Goal: Complete application form

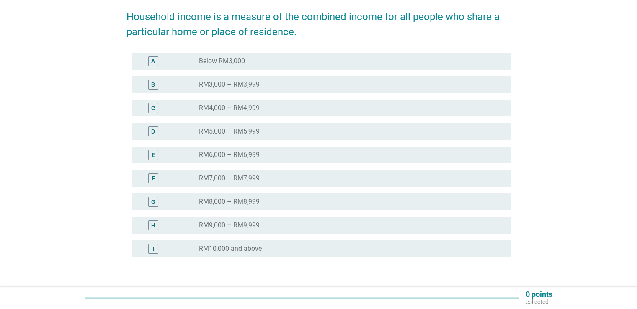
scroll to position [126, 0]
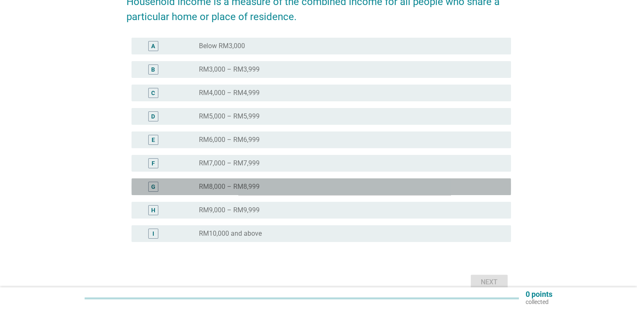
click at [203, 187] on label "RM8,000 – RM8,999" at bounding box center [229, 187] width 61 height 8
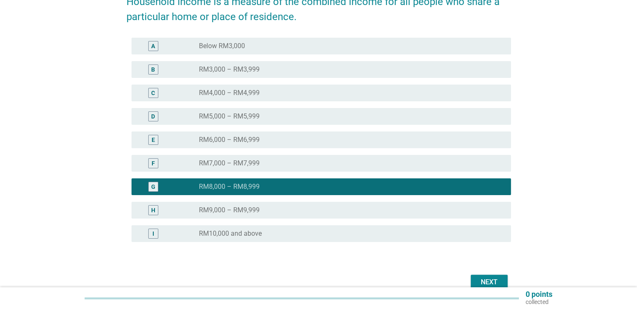
click at [491, 278] on div "Next" at bounding box center [489, 282] width 23 height 10
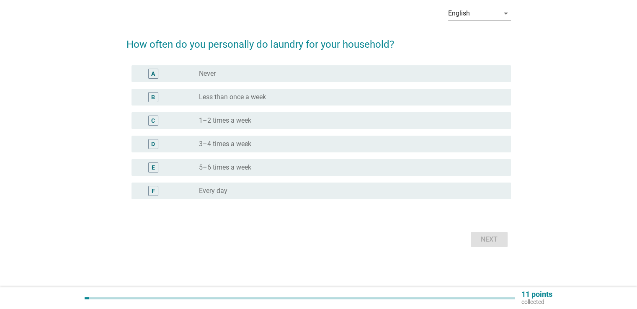
scroll to position [0, 0]
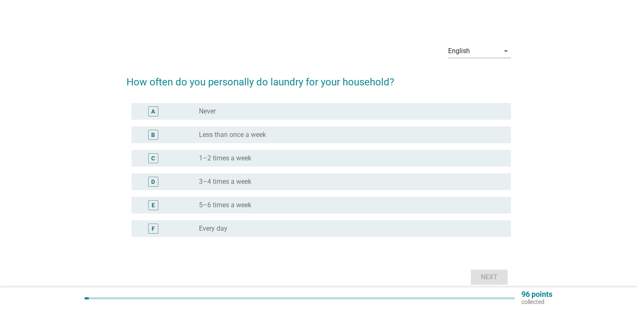
click at [282, 231] on div "radio_button_unchecked Every day" at bounding box center [348, 229] width 298 height 8
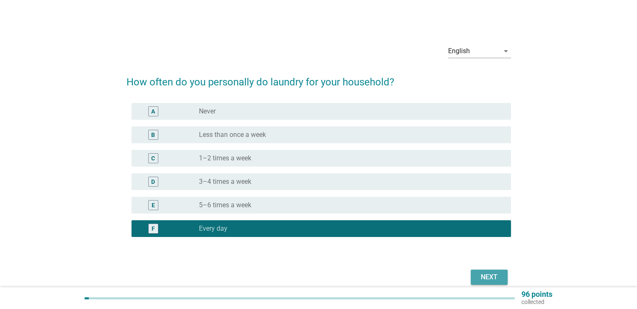
click at [479, 276] on div "Next" at bounding box center [489, 277] width 23 height 10
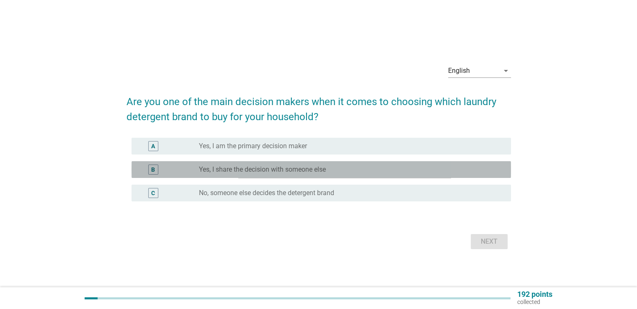
click at [362, 171] on div "radio_button_unchecked Yes, I share the decision with someone else" at bounding box center [348, 170] width 298 height 8
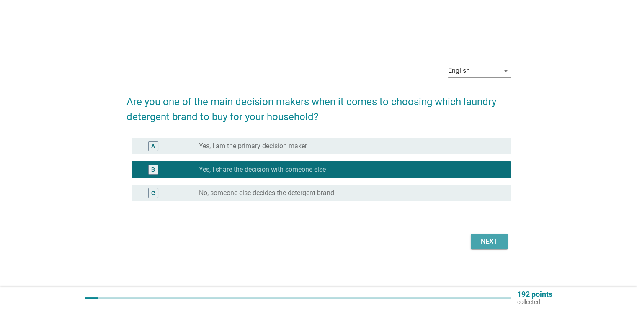
click at [502, 243] on button "Next" at bounding box center [489, 241] width 37 height 15
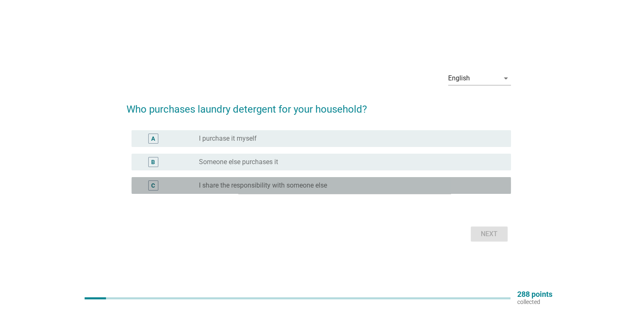
click at [391, 184] on div "radio_button_unchecked I share the responsibility with someone else" at bounding box center [348, 185] width 298 height 8
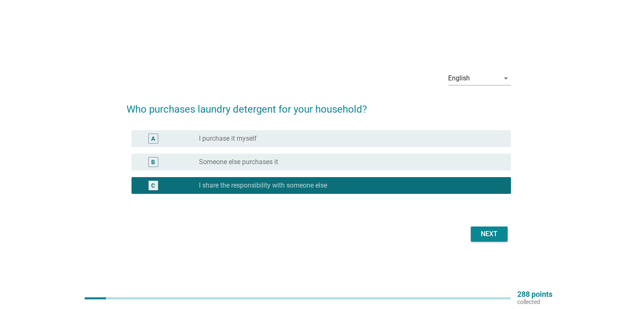
click at [494, 235] on div "Next" at bounding box center [489, 234] width 23 height 10
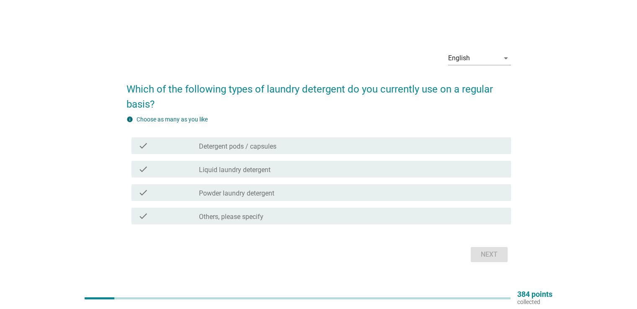
click at [301, 173] on div "check_box_outline_blank Liquid laundry detergent" at bounding box center [351, 169] width 305 height 10
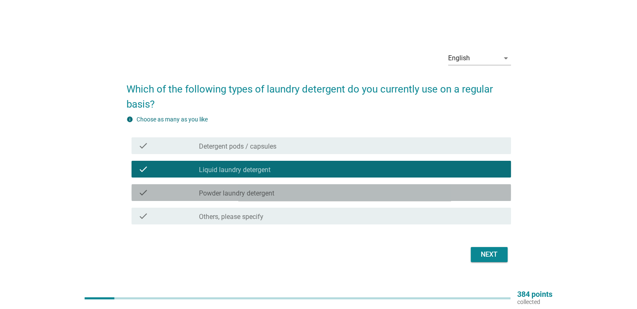
click at [310, 190] on div "check_box_outline_blank Powder laundry detergent" at bounding box center [351, 193] width 305 height 10
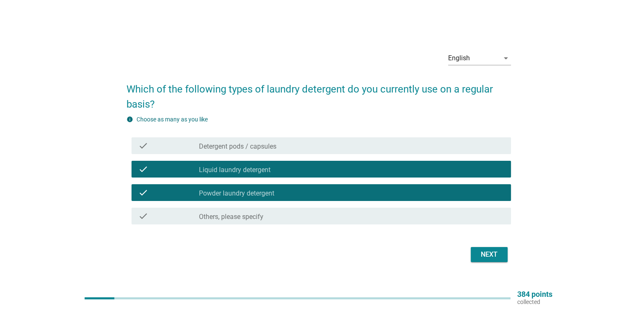
click at [490, 248] on button "Next" at bounding box center [489, 254] width 37 height 15
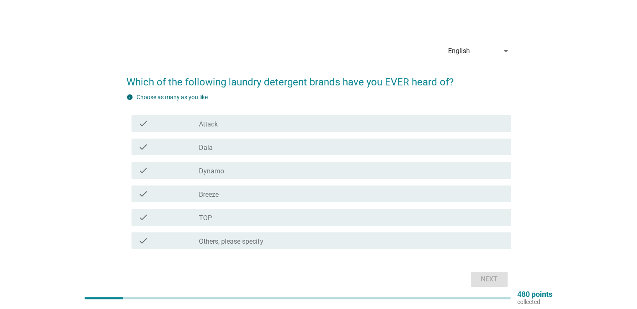
click at [254, 154] on div "check check_box_outline_blank Daia" at bounding box center [322, 147] width 380 height 17
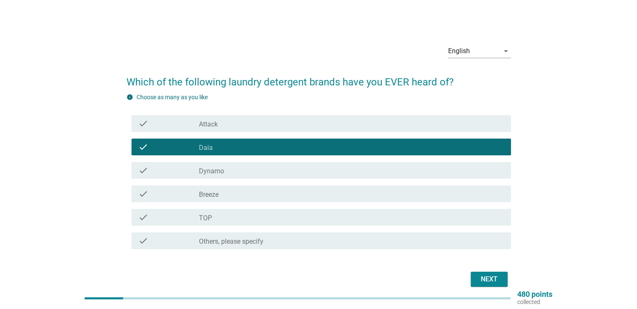
click at [261, 177] on div "check check_box_outline_blank Dynamo" at bounding box center [322, 170] width 380 height 17
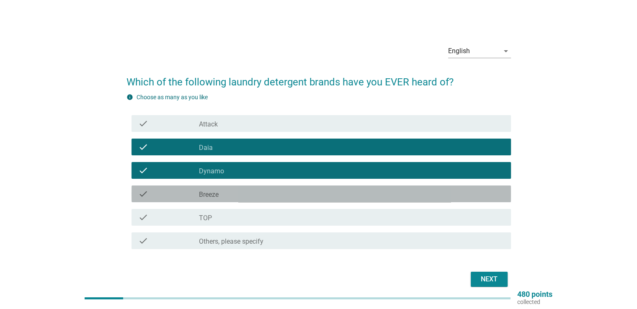
click at [266, 196] on div "check_box_outline_blank Breeze" at bounding box center [351, 194] width 305 height 10
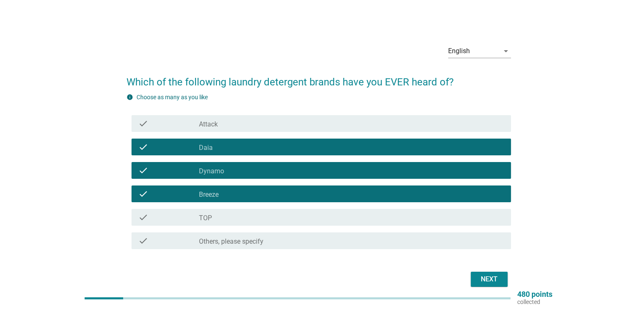
click at [278, 215] on div "check_box_outline_blank TOP" at bounding box center [351, 217] width 305 height 10
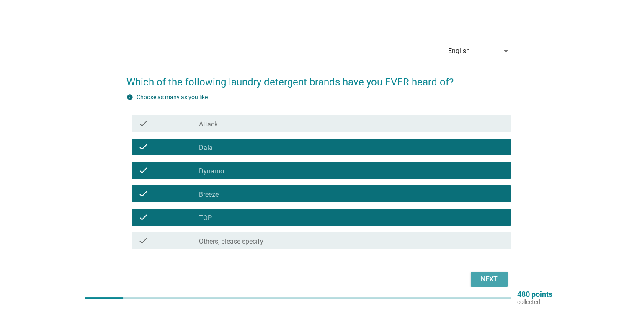
click at [474, 274] on button "Next" at bounding box center [489, 279] width 37 height 15
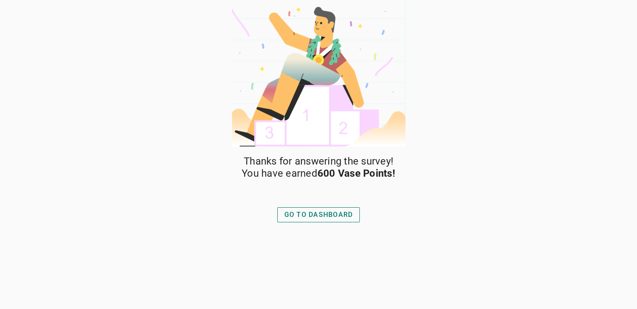
click at [332, 220] on button "GO TO DASHBOARD" at bounding box center [318, 214] width 83 height 15
